Goal: Task Accomplishment & Management: Manage account settings

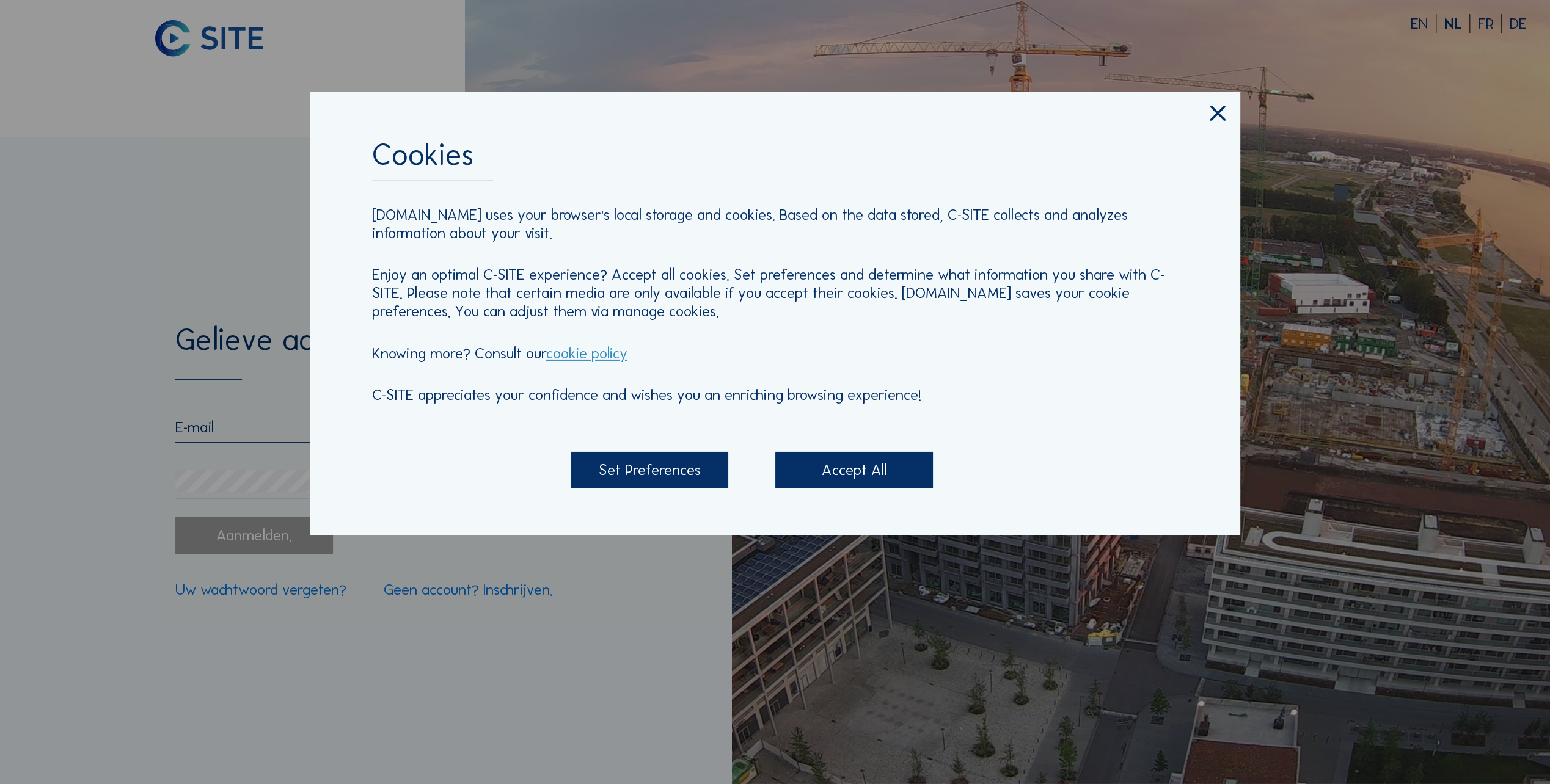
click at [820, 477] on div "Accept All" at bounding box center [854, 470] width 158 height 36
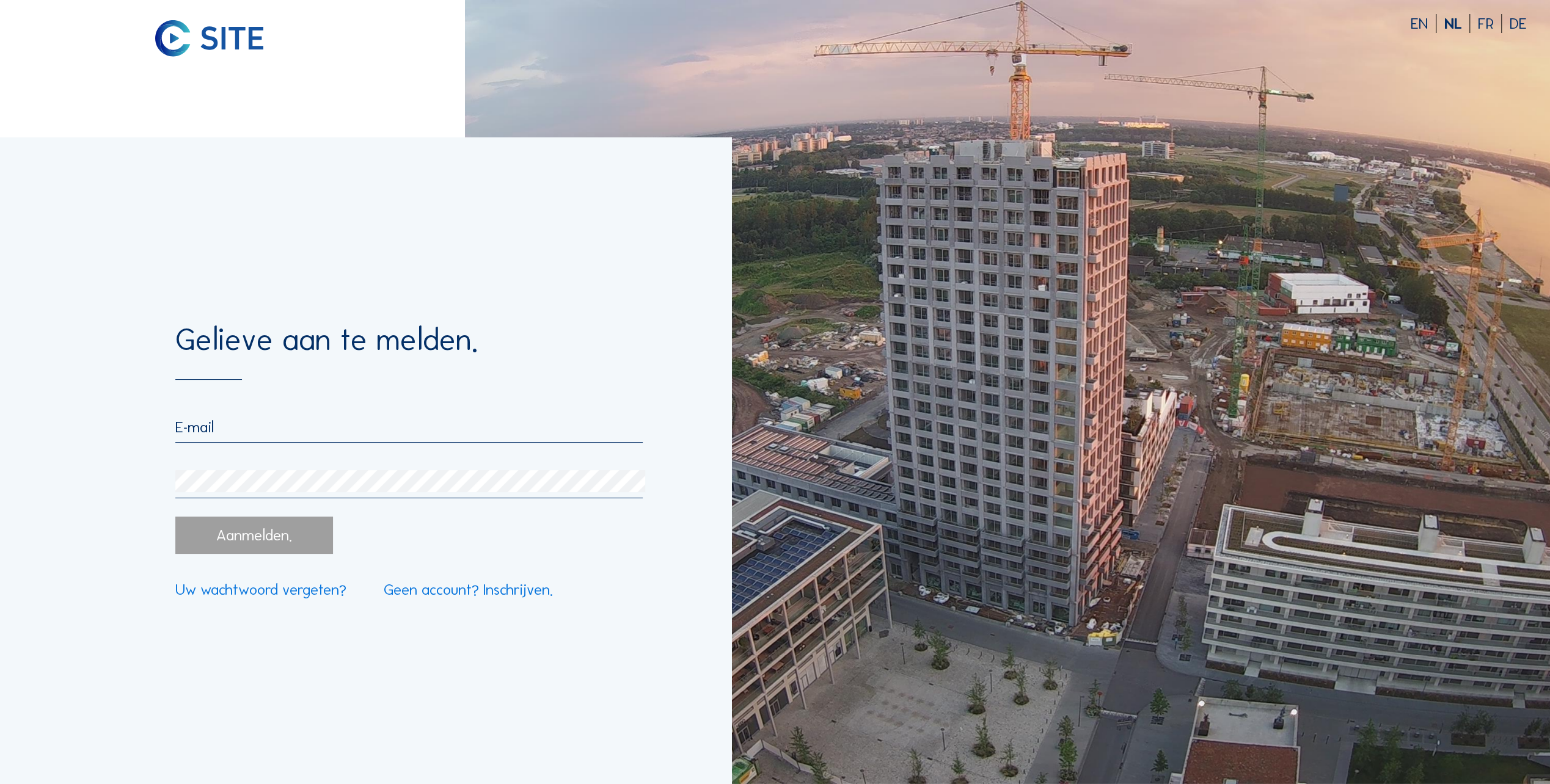
click at [371, 440] on div at bounding box center [409, 431] width 467 height 25
click at [350, 425] on input "email" at bounding box center [409, 428] width 467 height 19
type input "[PERSON_NAME][EMAIL_ADDRESS][PERSON_NAME][DOMAIN_NAME]"
click at [348, 467] on div "[PERSON_NAME][EMAIL_ADDRESS][PERSON_NAME][DOMAIN_NAME]" at bounding box center [409, 459] width 467 height 81
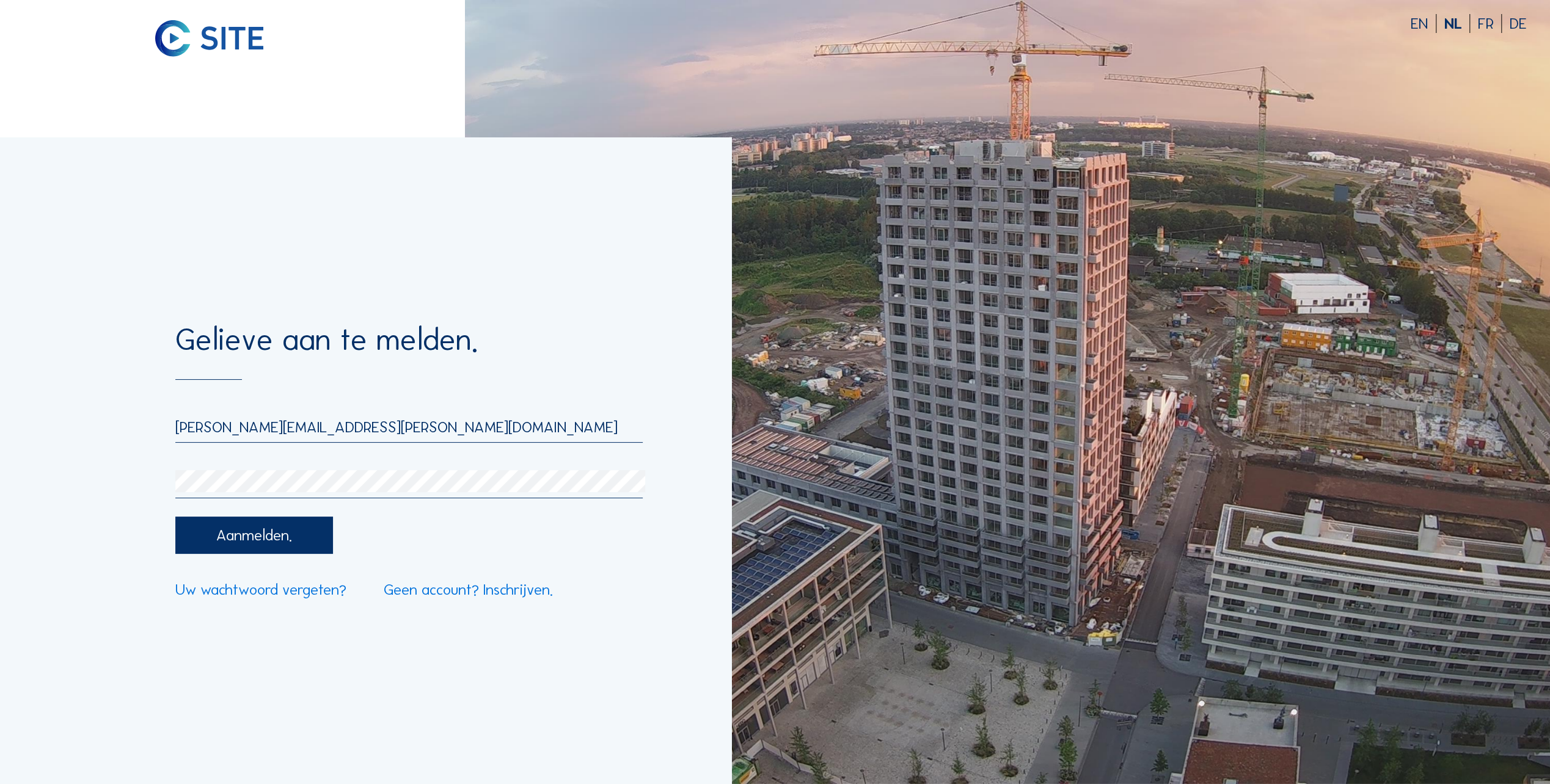
click at [292, 544] on div "Aanmelden." at bounding box center [254, 535] width 158 height 36
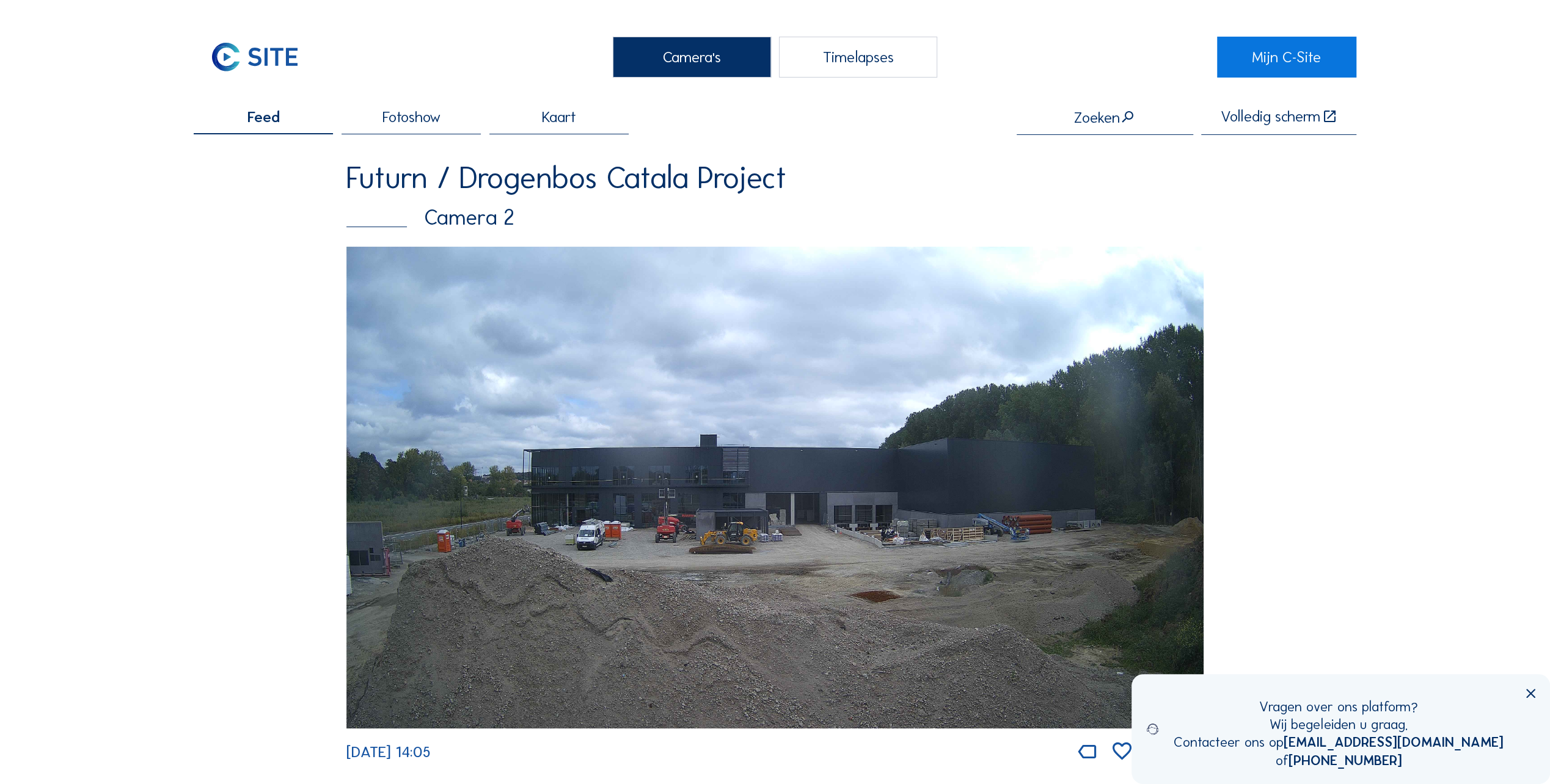
click at [1532, 692] on icon at bounding box center [1531, 694] width 15 height 15
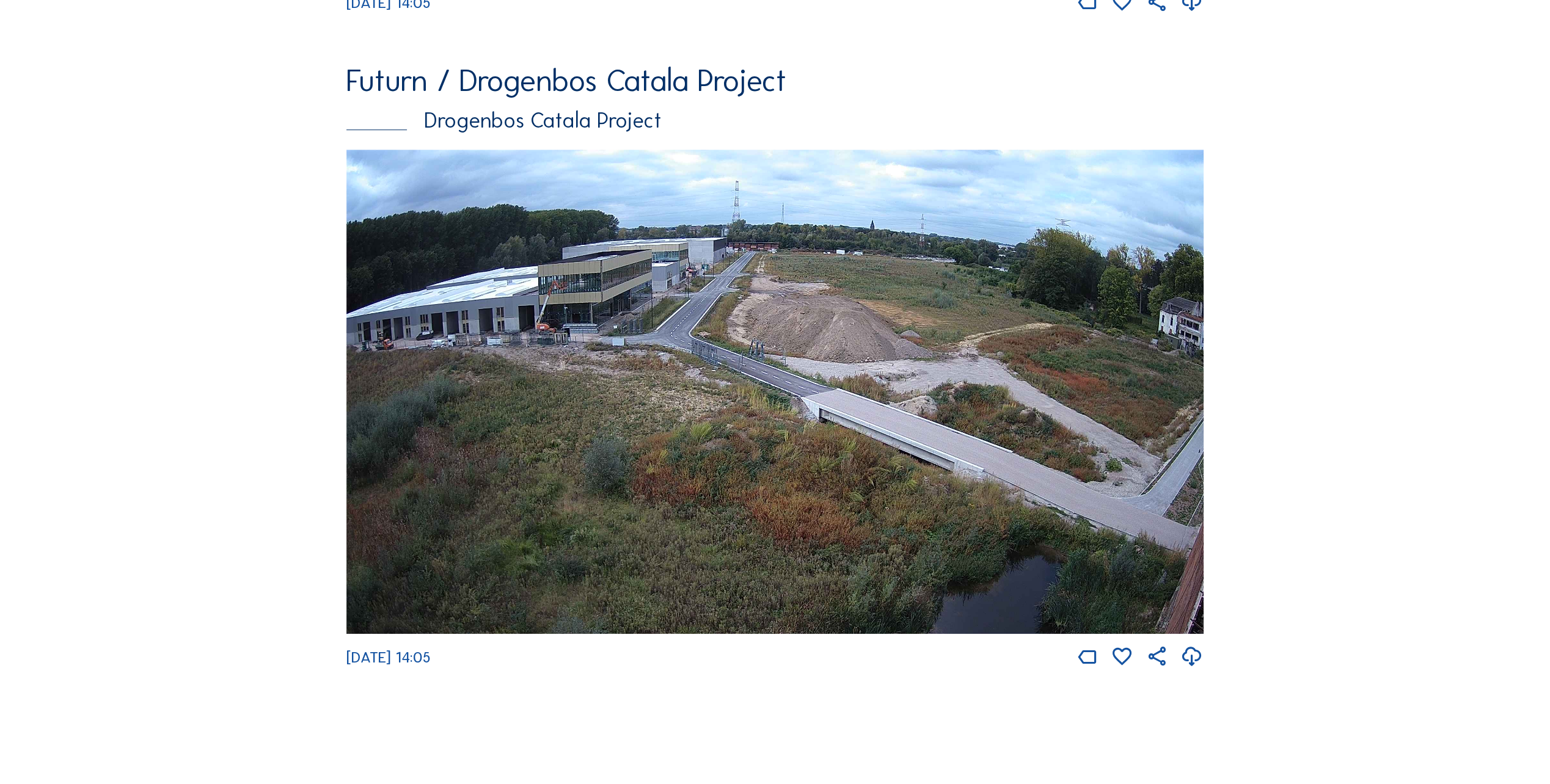
scroll to position [733, 0]
